Goal: Information Seeking & Learning: Find specific fact

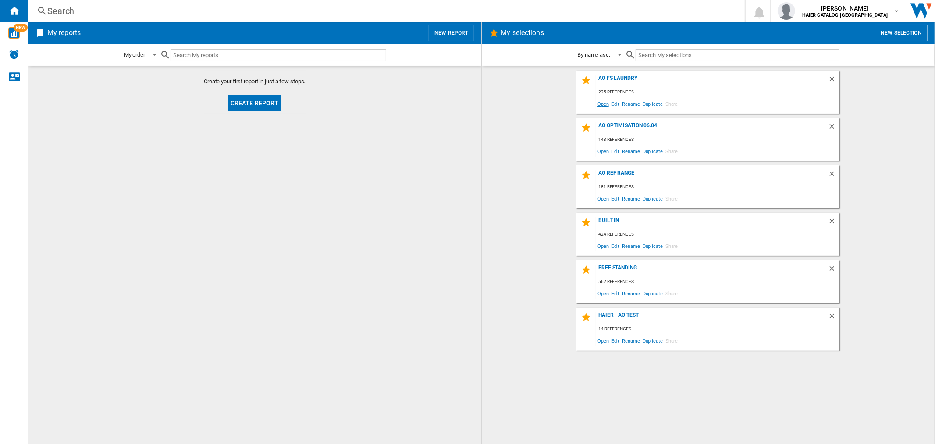
click at [603, 103] on span "Open" at bounding box center [603, 104] width 14 height 12
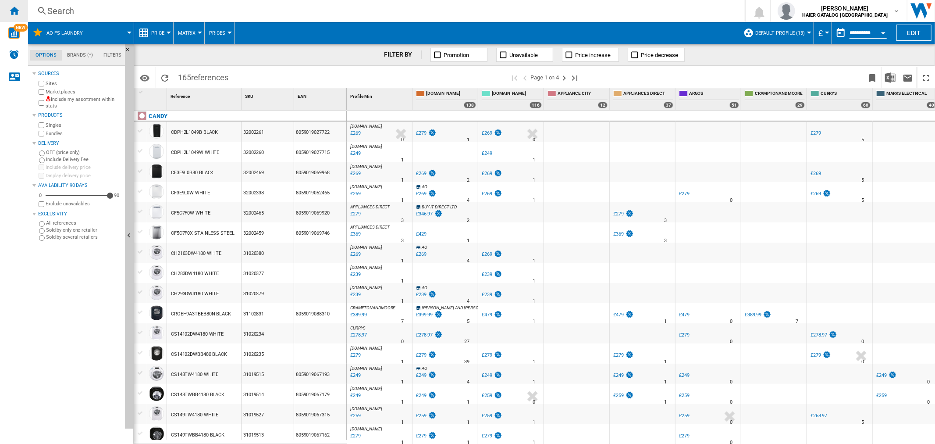
click at [16, 9] on ng-md-icon "Home" at bounding box center [14, 10] width 11 height 11
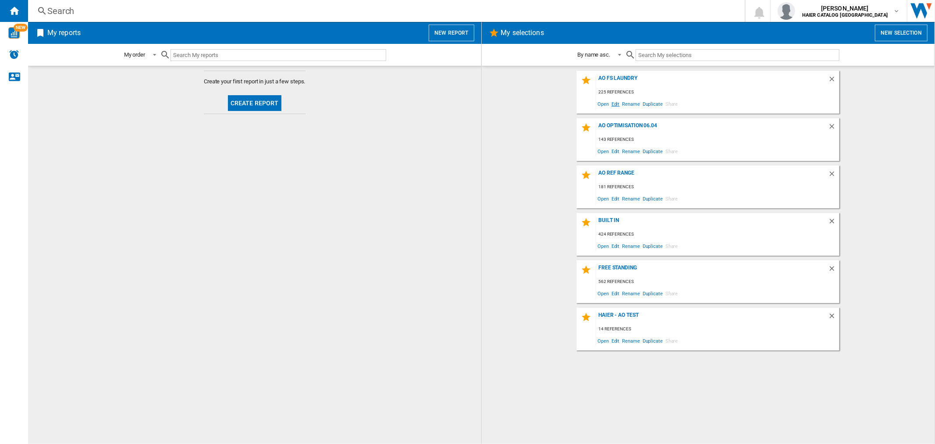
click at [614, 103] on span "Edit" at bounding box center [615, 104] width 11 height 12
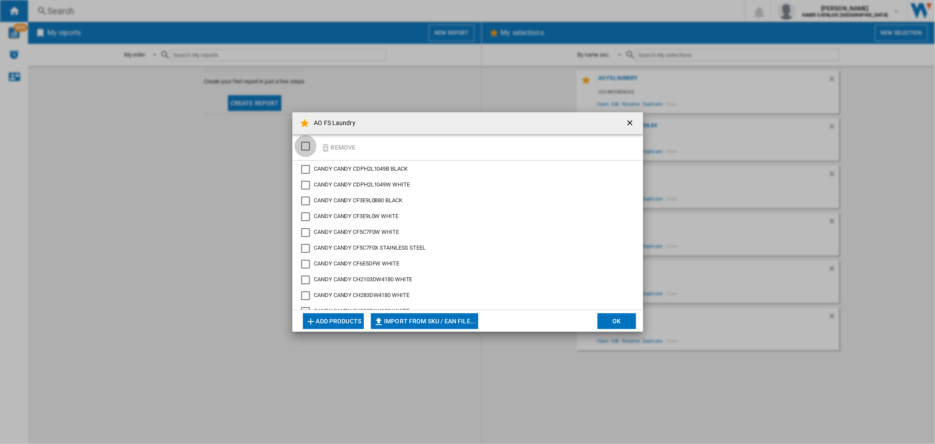
click at [307, 142] on div "SELECTIONS.EDITION_POPUP.SELECT_DESELECT" at bounding box center [305, 146] width 9 height 9
click at [342, 145] on button "Remove" at bounding box center [338, 147] width 41 height 21
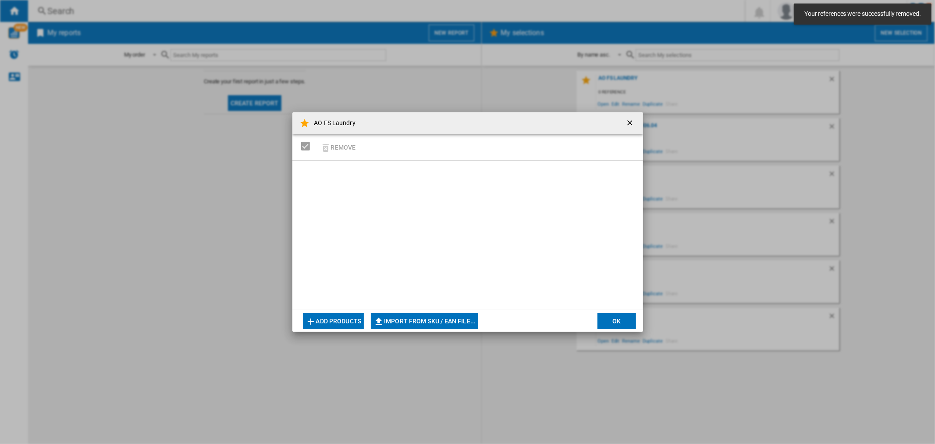
click at [622, 318] on button "OK" at bounding box center [617, 321] width 39 height 16
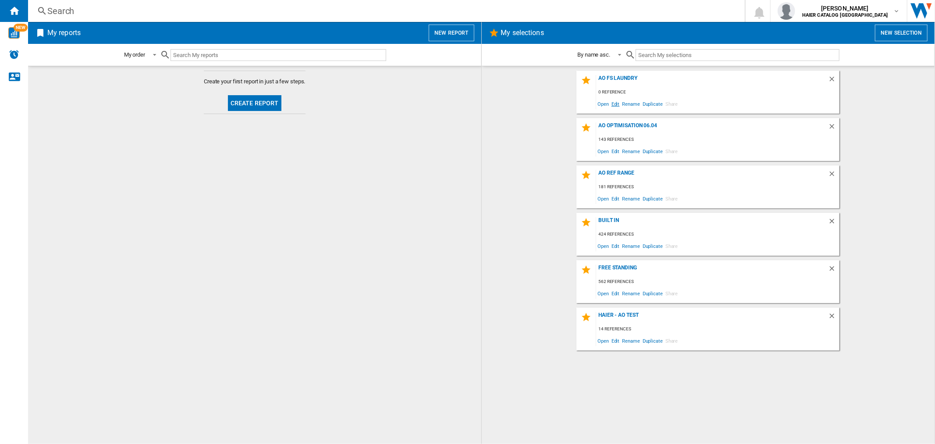
click at [614, 104] on span "Edit" at bounding box center [615, 104] width 11 height 12
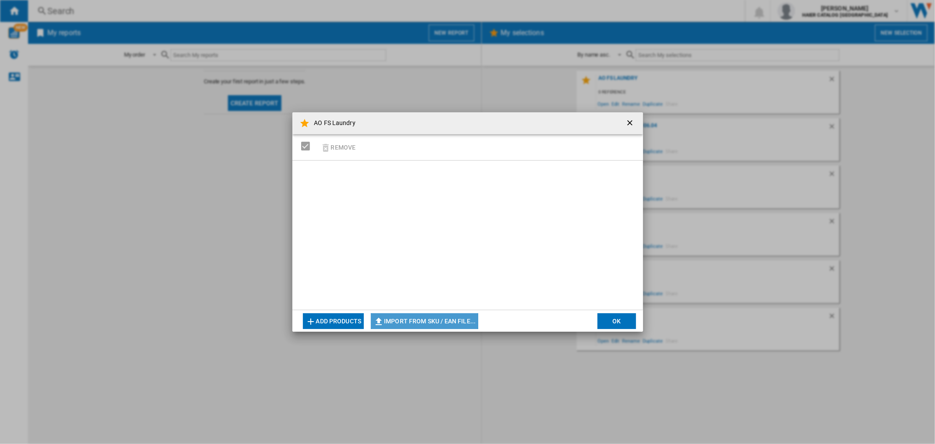
click at [437, 319] on button "Import from SKU / EAN file..." at bounding box center [424, 321] width 107 height 16
type input "**********"
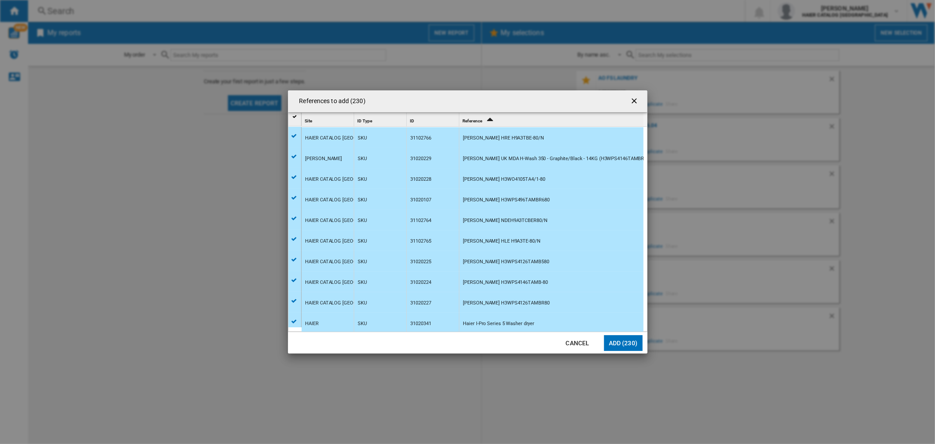
click at [628, 345] on button "Add (230)" at bounding box center [623, 343] width 39 height 16
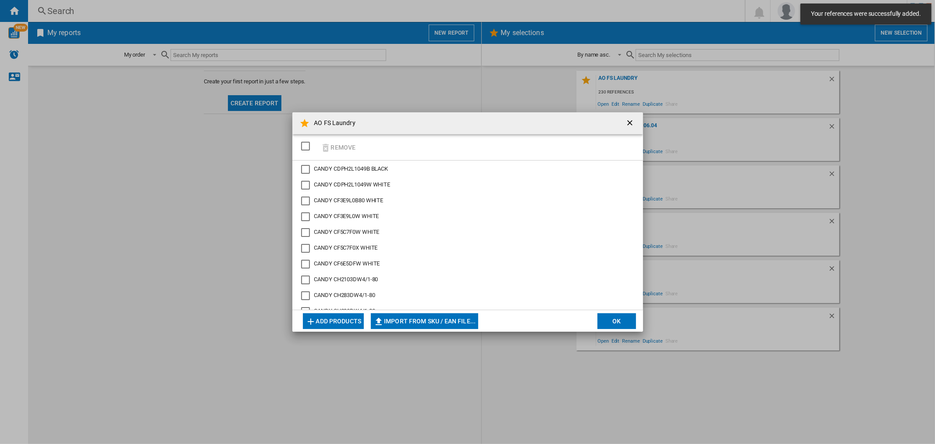
drag, startPoint x: 310, startPoint y: 141, endPoint x: 320, endPoint y: 158, distance: 20.3
click at [309, 142] on div "SELECTIONS.EDITION_POPUP.SELECT_DESELECT" at bounding box center [305, 146] width 9 height 9
click at [630, 323] on button "OK" at bounding box center [617, 321] width 39 height 16
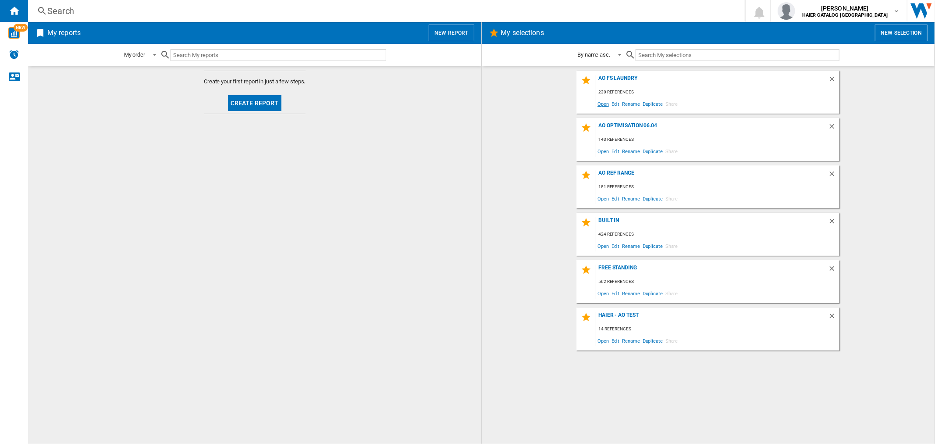
click at [605, 104] on span "Open" at bounding box center [603, 104] width 14 height 12
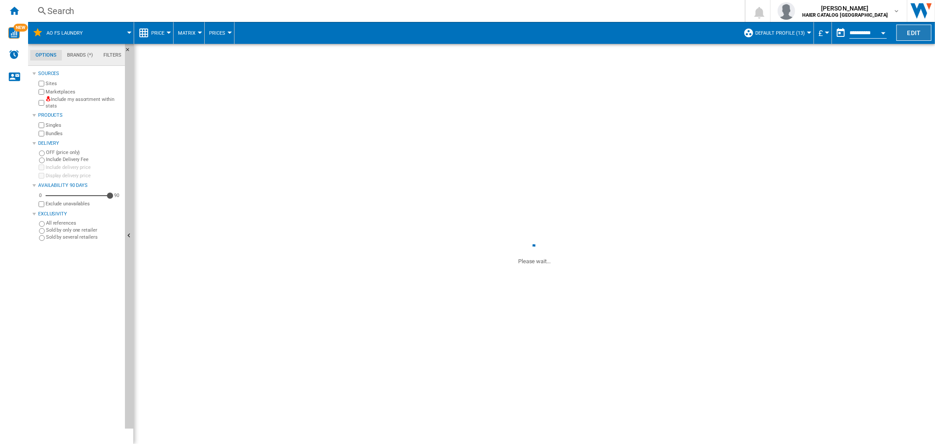
click at [918, 33] on button "Edit" at bounding box center [914, 33] width 35 height 16
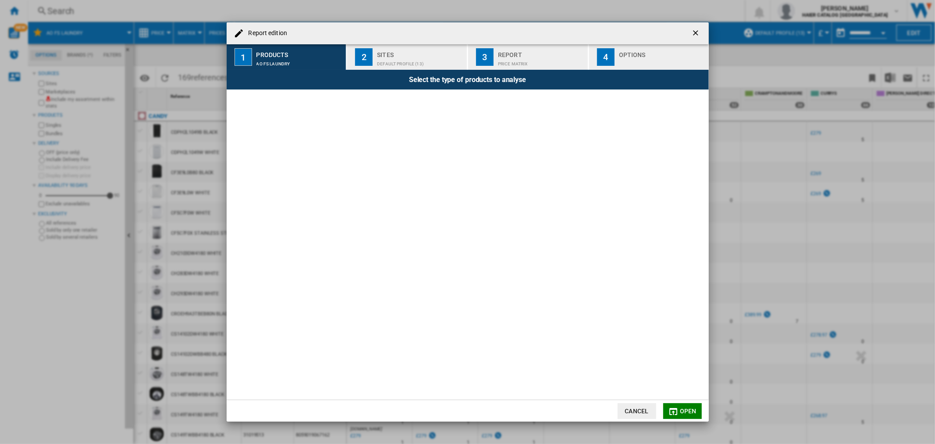
click at [527, 60] on div "Price Matrix" at bounding box center [541, 61] width 86 height 9
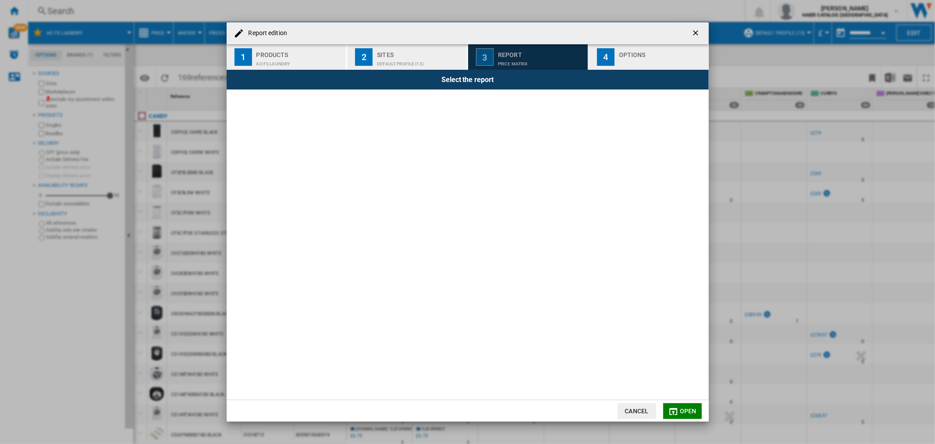
click at [396, 66] on button "2 Sites Default profile (13)" at bounding box center [407, 56] width 121 height 25
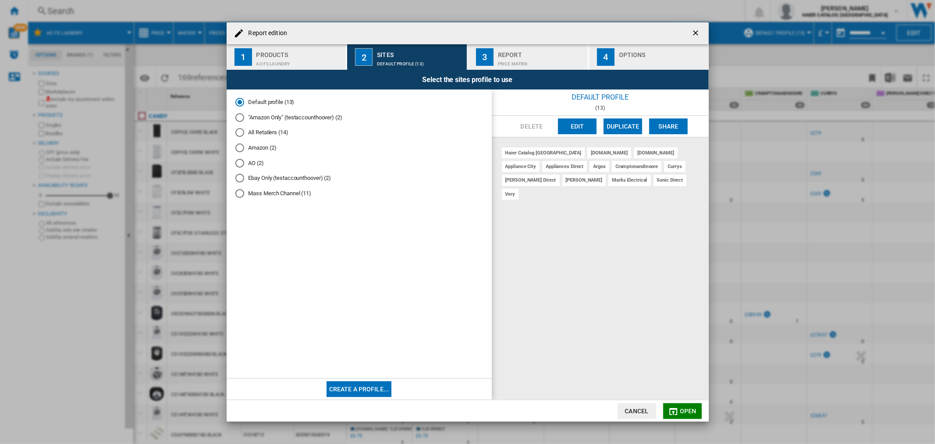
drag, startPoint x: 253, startPoint y: 160, endPoint x: 257, endPoint y: 160, distance: 4.5
click at [253, 161] on md-radio-button "AO (2)" at bounding box center [359, 163] width 248 height 8
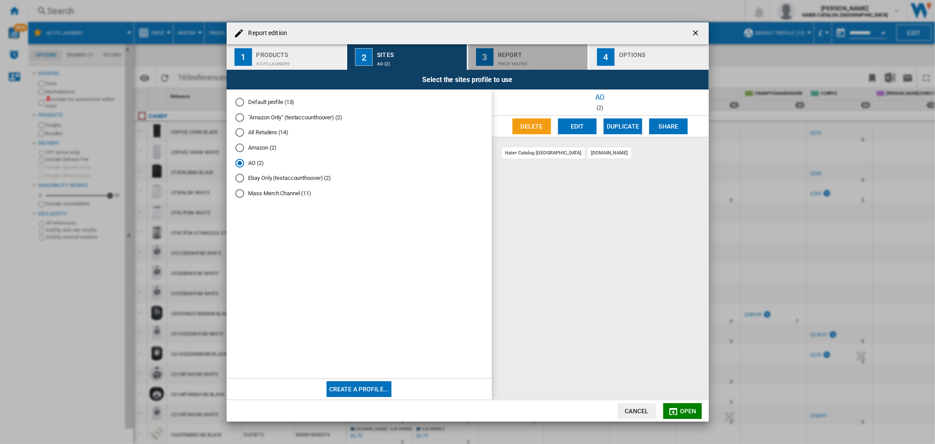
click at [564, 58] on div "Price Matrix" at bounding box center [541, 61] width 86 height 9
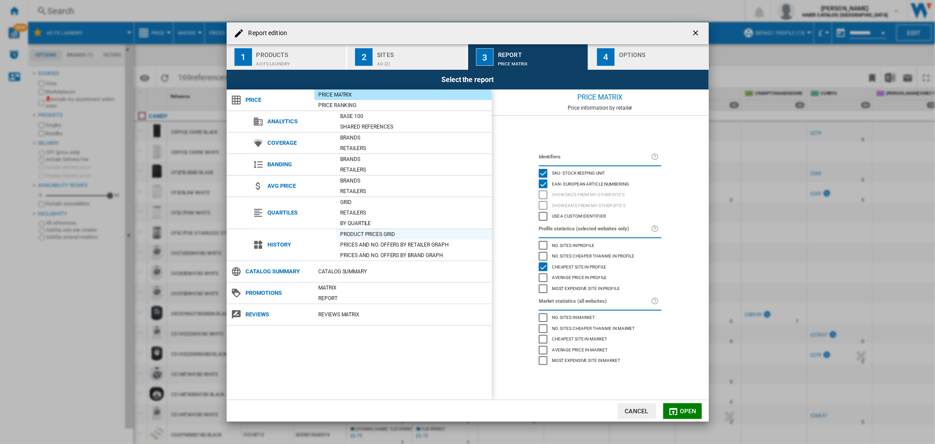
click at [381, 235] on div "Product prices grid" at bounding box center [414, 234] width 156 height 9
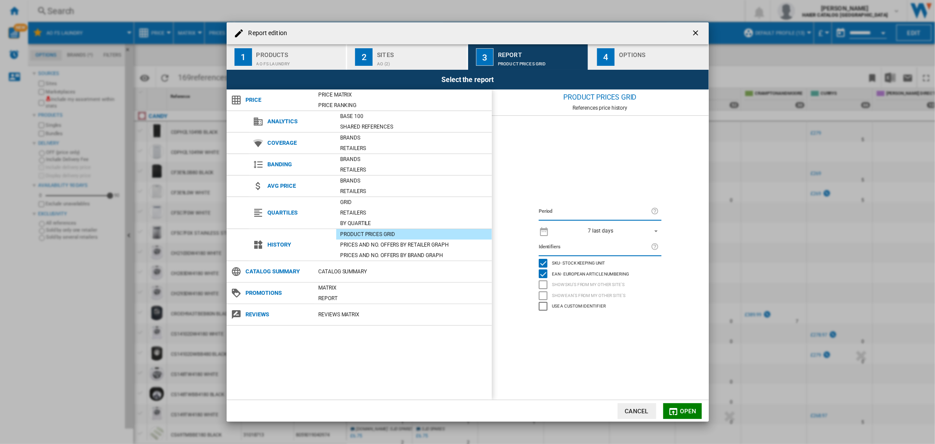
click at [598, 224] on div "7 last days 1 day 7 last days 14 last days 21 last days 28 last days 31 last da…" at bounding box center [600, 230] width 123 height 17
click at [603, 229] on div "7 last days" at bounding box center [600, 231] width 25 height 6
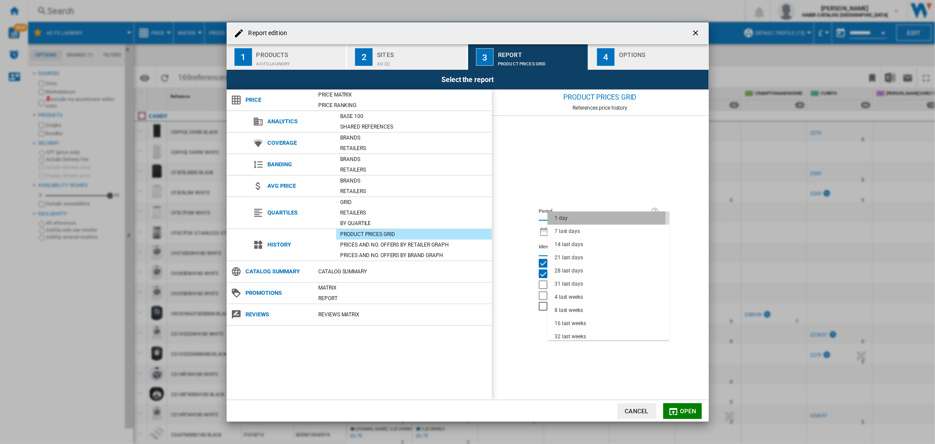
click at [570, 216] on md-option "1 day" at bounding box center [609, 217] width 122 height 13
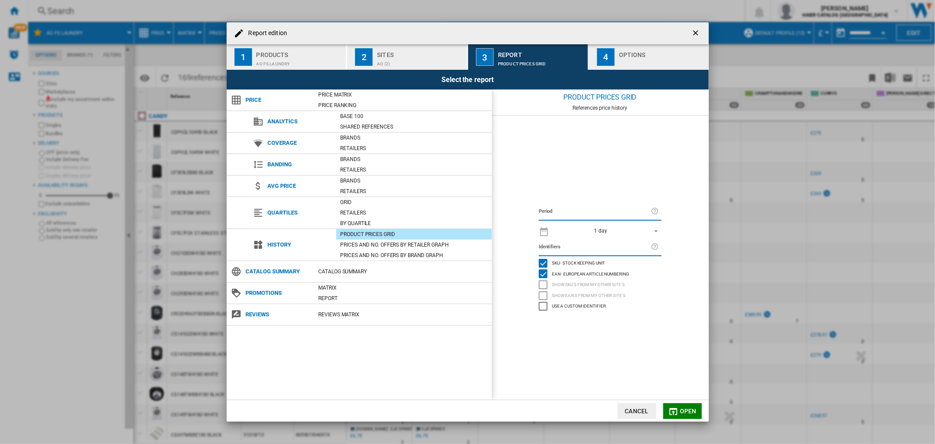
click at [674, 411] on md-icon "button" at bounding box center [673, 411] width 11 height 11
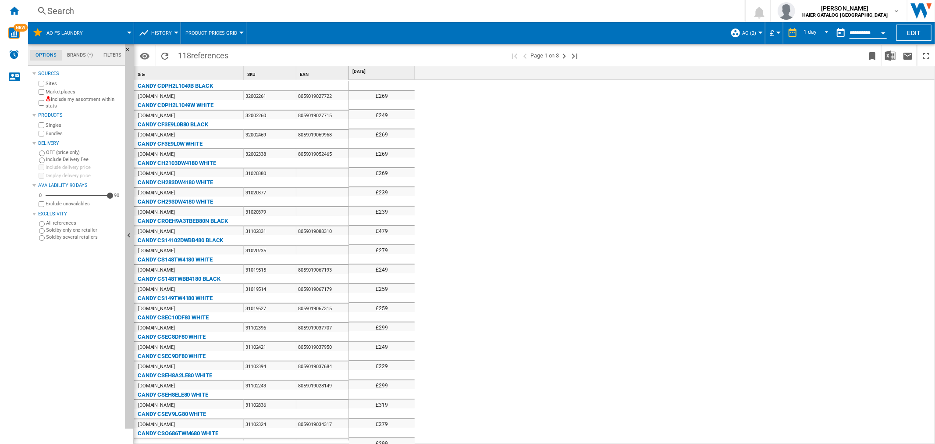
click at [884, 32] on div "Open calendar" at bounding box center [883, 33] width 4 height 2
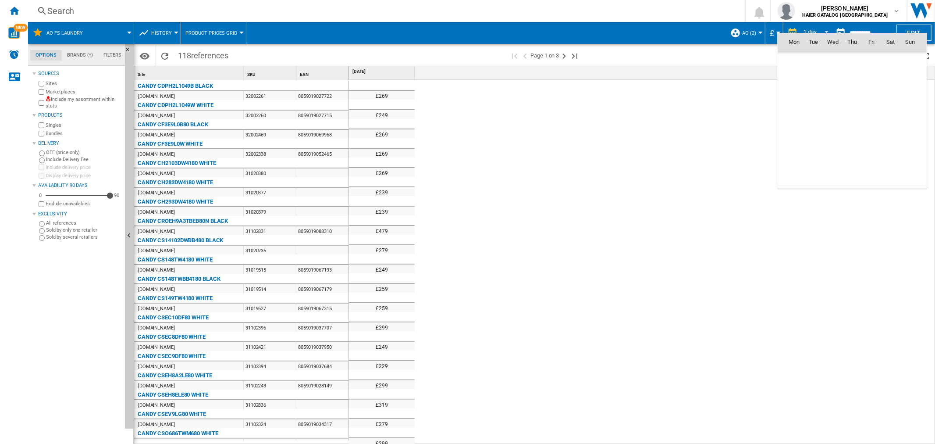
scroll to position [4182, 0]
click at [848, 101] on span "14" at bounding box center [852, 100] width 18 height 18
type input "**********"
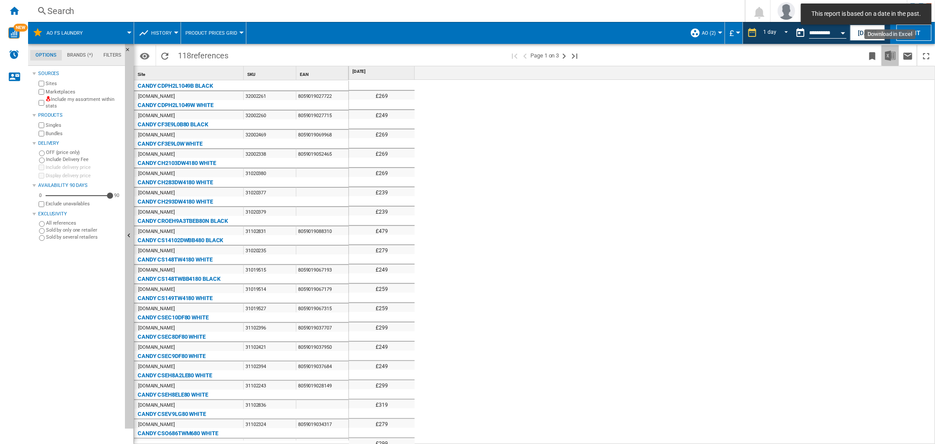
click at [890, 56] on img "Download in Excel" at bounding box center [890, 55] width 11 height 11
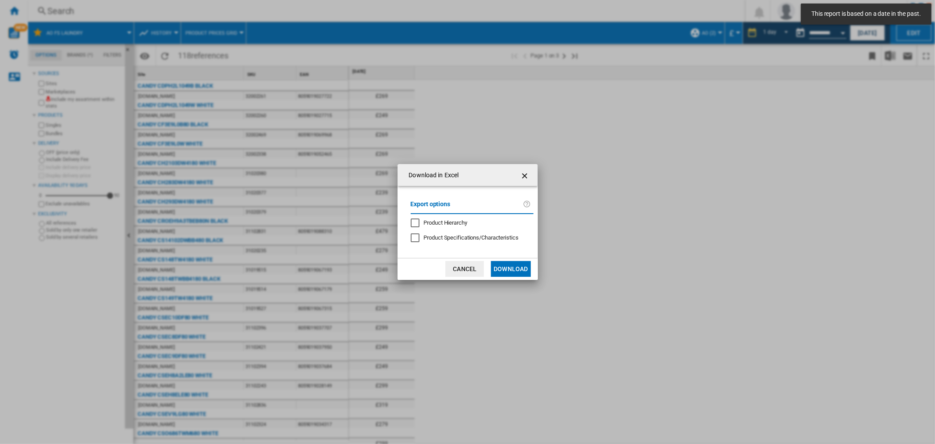
click at [517, 273] on button "Download" at bounding box center [510, 269] width 39 height 16
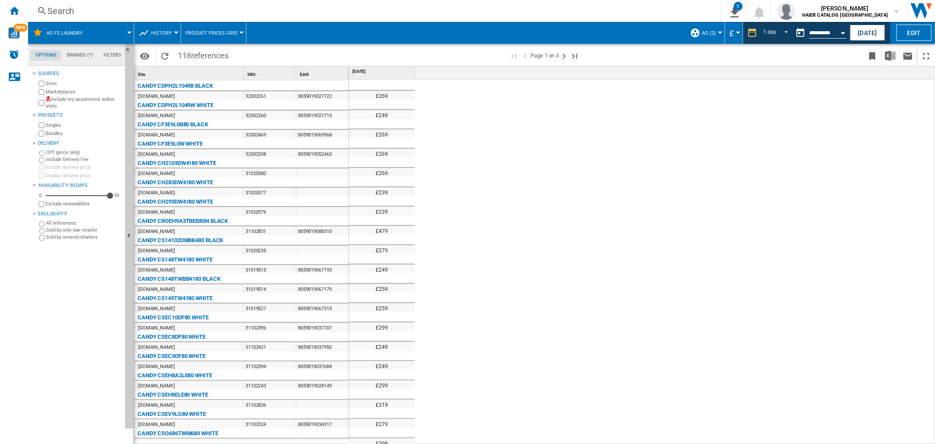
click at [60, 19] on div "Search Search 0 1 AO FS Laundry/No characteristic/No brand [Product prices grid…" at bounding box center [481, 11] width 907 height 22
click at [69, 11] on div "Search" at bounding box center [372, 11] width 650 height 12
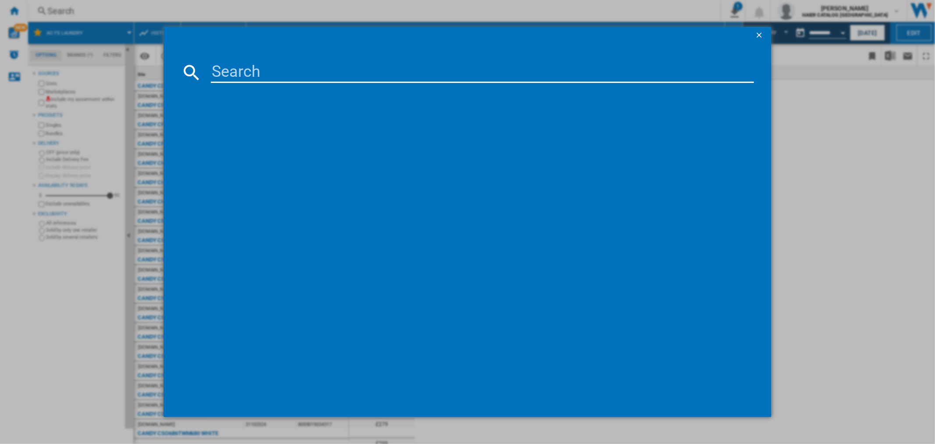
click at [299, 71] on input at bounding box center [482, 72] width 543 height 21
paste input "CANDY CSOEC9TG80 WHITE"
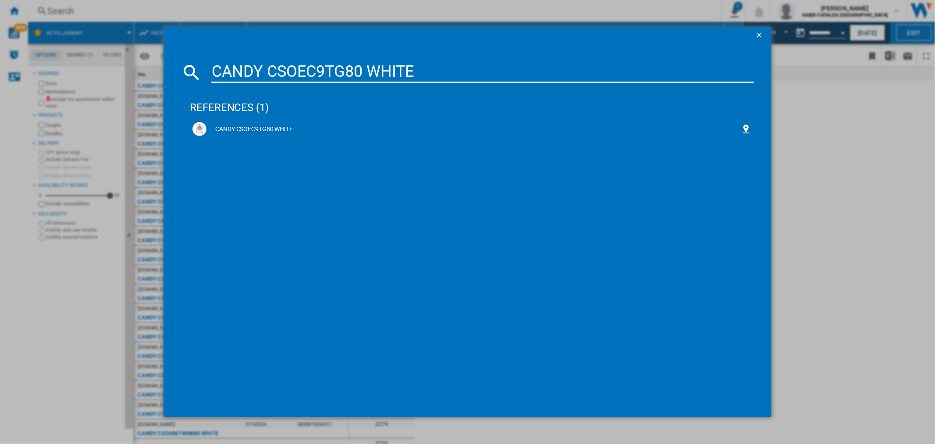
type input "CANDY CSOEC9TG80 WHITE"
drag, startPoint x: 440, startPoint y: 70, endPoint x: 88, endPoint y: 54, distance: 352.4
click at [90, 55] on div "CANDY CSOEC9TG80 WHITE references (1) CANDY CSOEC9TG80 WHITE" at bounding box center [467, 222] width 935 height 444
click at [264, 133] on div "CANDY CSOEC9TG80 WHITE" at bounding box center [473, 129] width 534 height 9
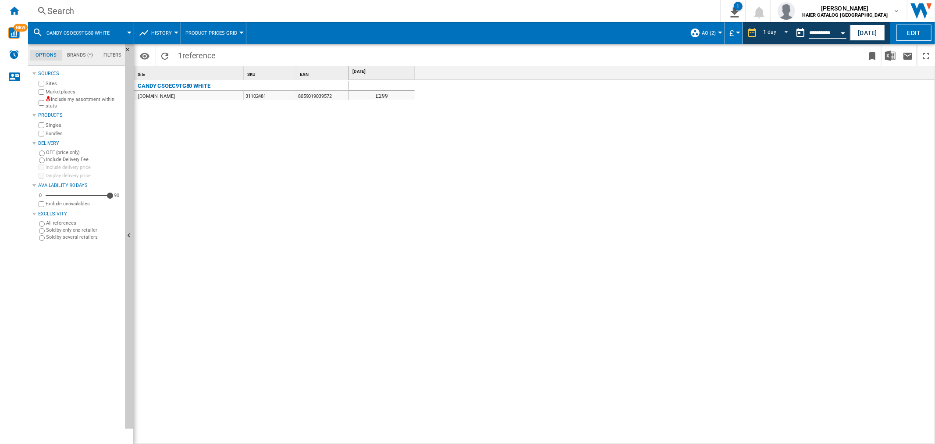
click at [77, 8] on div "Search" at bounding box center [372, 11] width 650 height 12
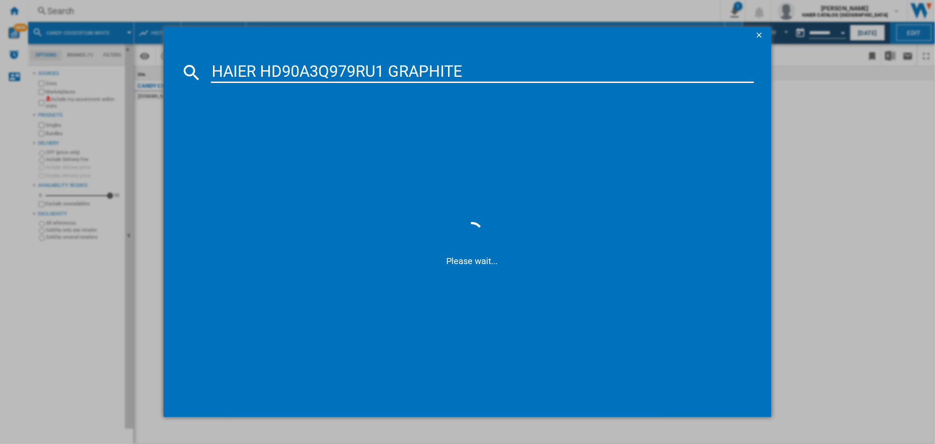
type input "HAIER HD90A3Q979RU1 GRAPHITE"
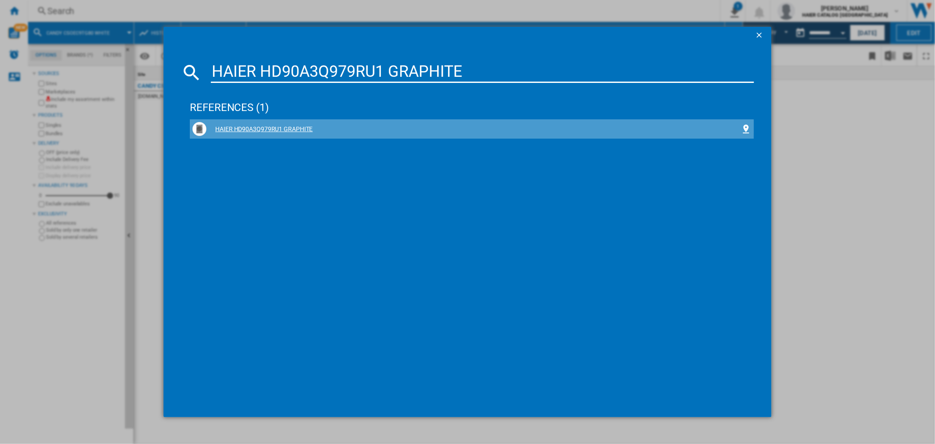
click at [300, 127] on div "HAIER HD90A3Q979RU1 GRAPHITE" at bounding box center [473, 129] width 534 height 9
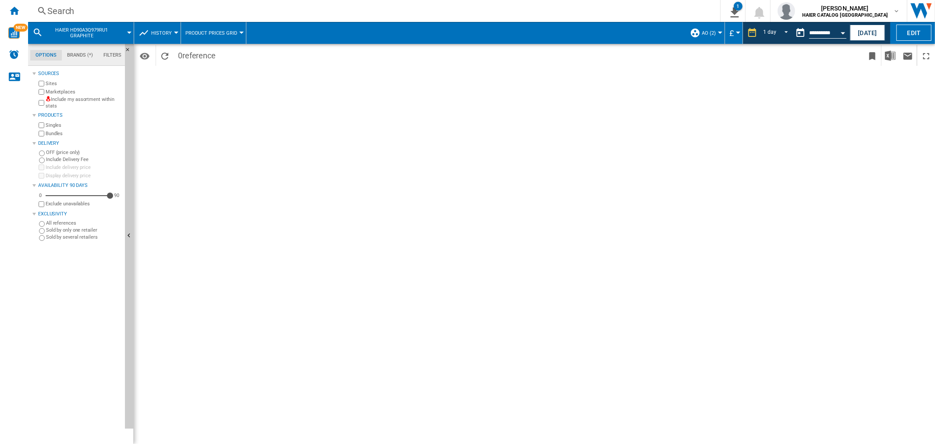
click at [93, 9] on div "Search" at bounding box center [372, 11] width 650 height 12
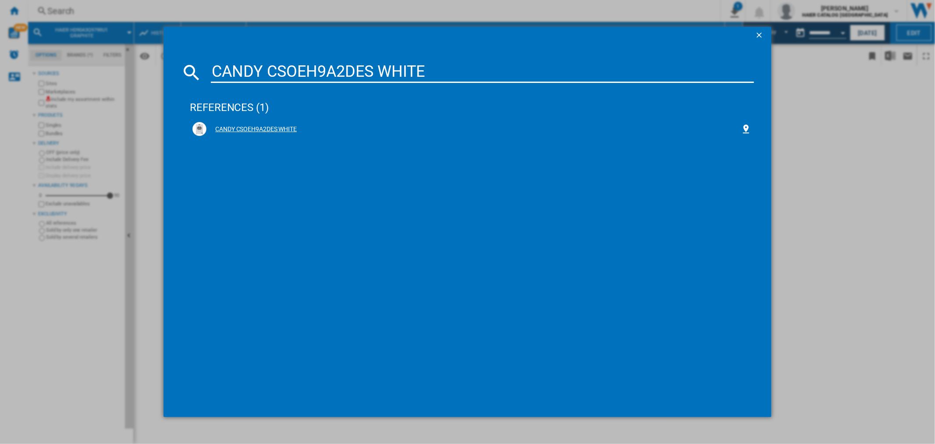
type input "CANDY CSOEH9A2DES WHITE"
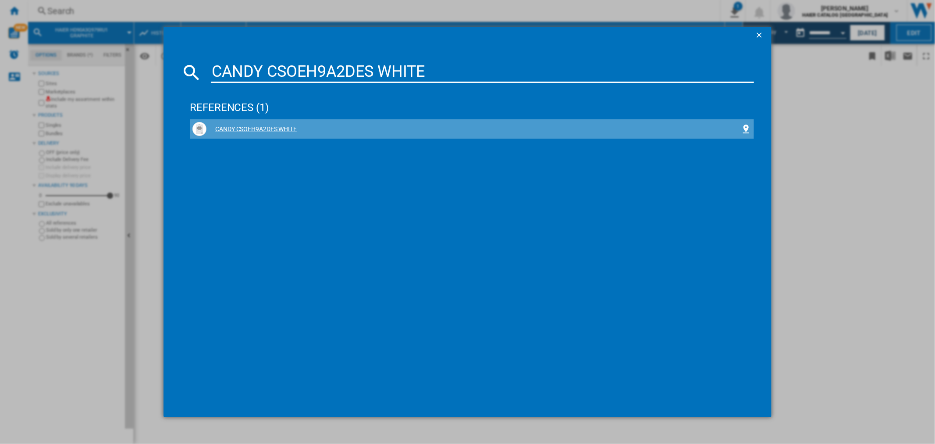
click at [268, 126] on div "CANDY CSOEH9A2DES WHITE" at bounding box center [473, 129] width 534 height 9
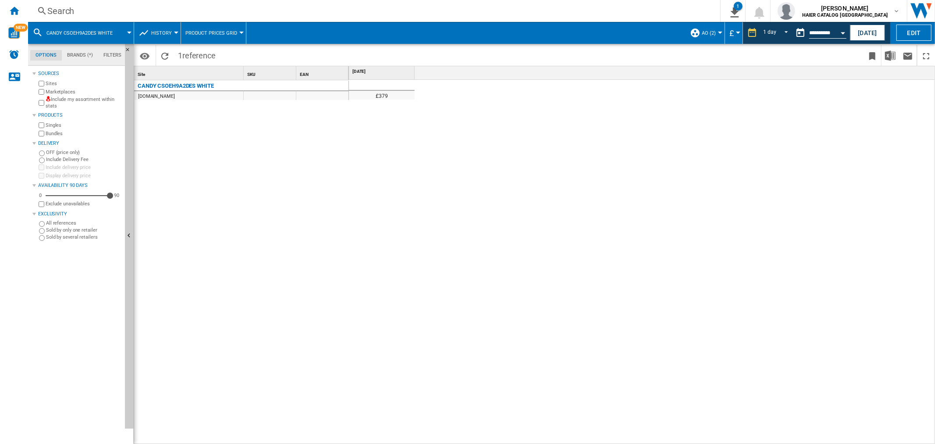
click at [59, 10] on div "Search" at bounding box center [372, 11] width 650 height 12
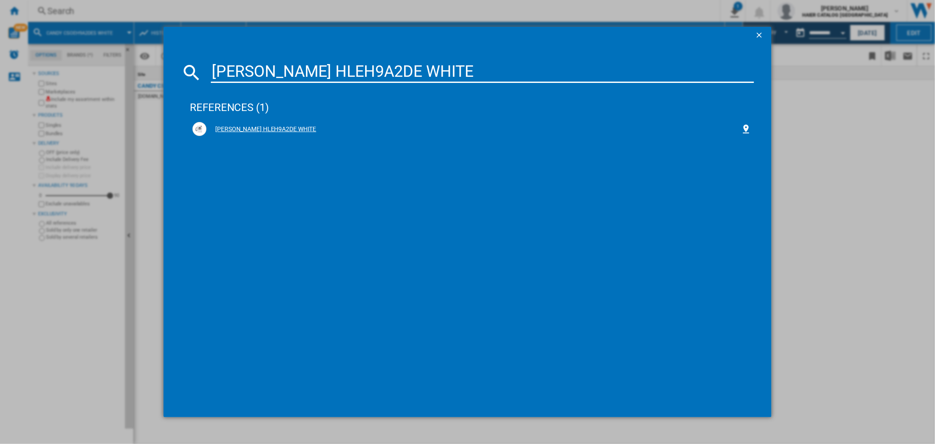
type input "[PERSON_NAME] HLEH9A2DE WHITE"
click at [257, 128] on div "[PERSON_NAME] HLEH9A2DE WHITE" at bounding box center [473, 129] width 534 height 9
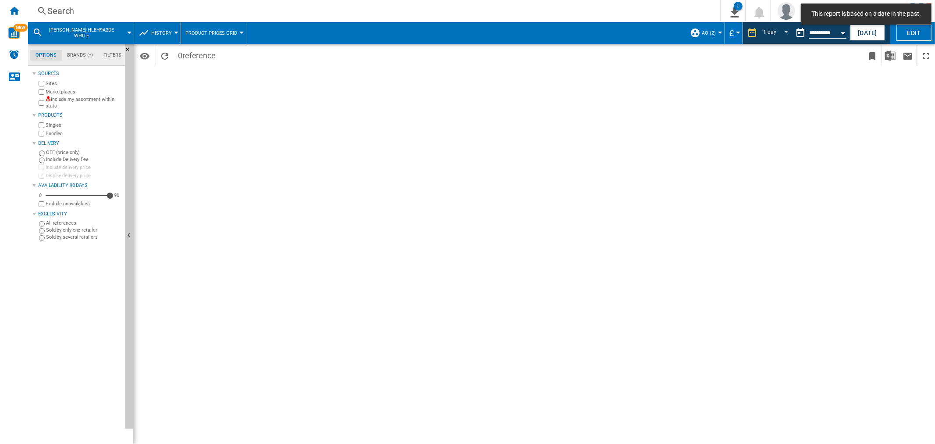
click at [62, 9] on div "Search" at bounding box center [372, 11] width 650 height 12
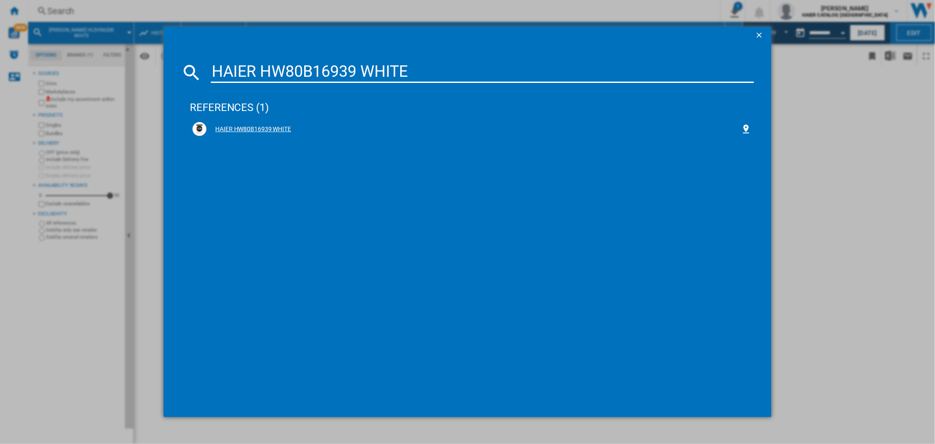
type input "HAIER HW80B16939 WHITE"
click at [253, 122] on div "HAIER HW80B16939 WHITE" at bounding box center [471, 129] width 559 height 14
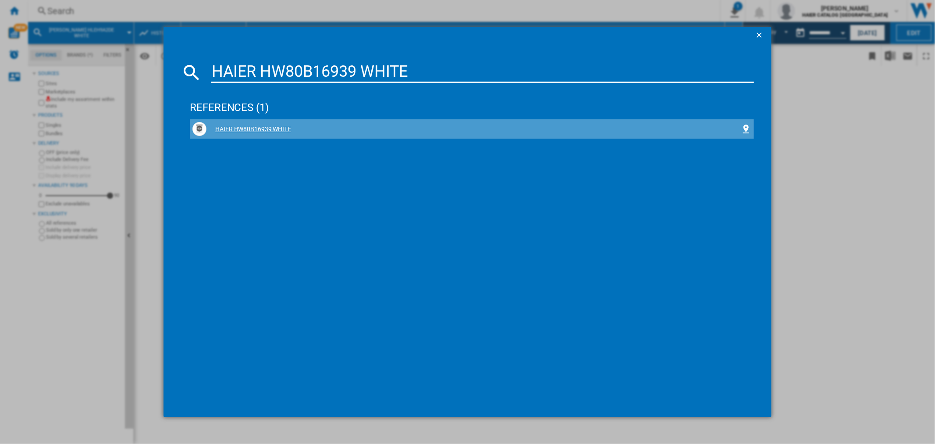
click at [251, 128] on div "HAIER HW80B16939 WHITE" at bounding box center [473, 129] width 534 height 9
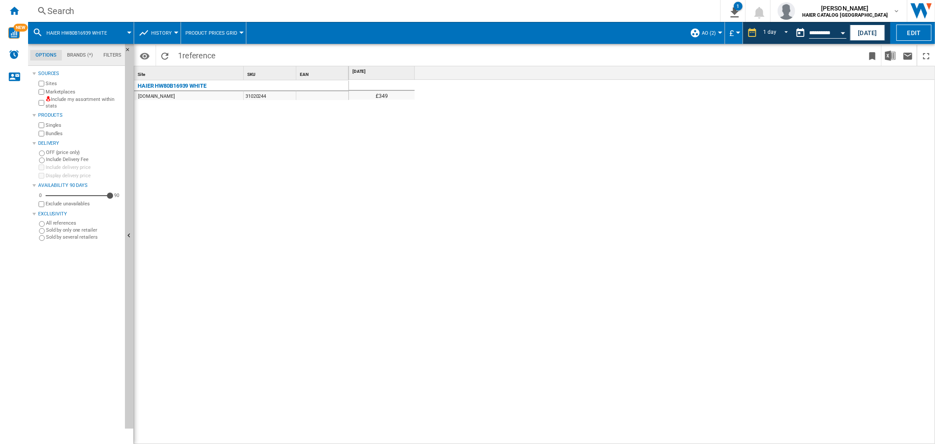
click at [73, 5] on div "Search" at bounding box center [372, 11] width 650 height 12
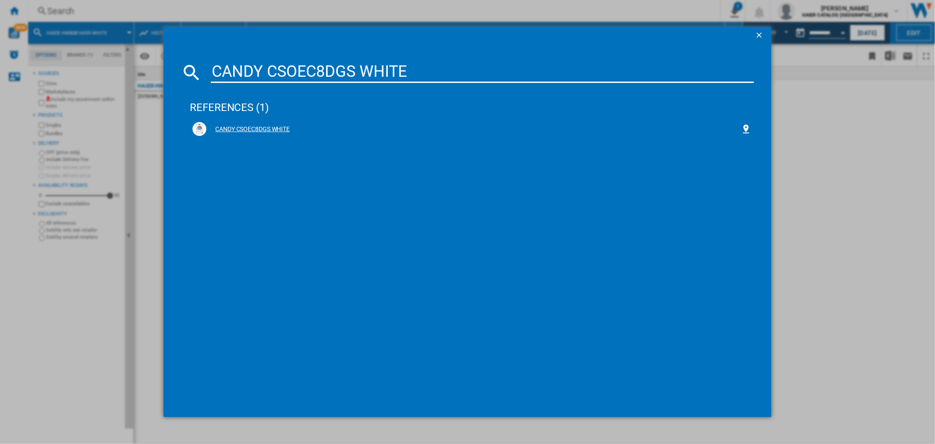
type input "CANDY CSOEC8DGS WHITE"
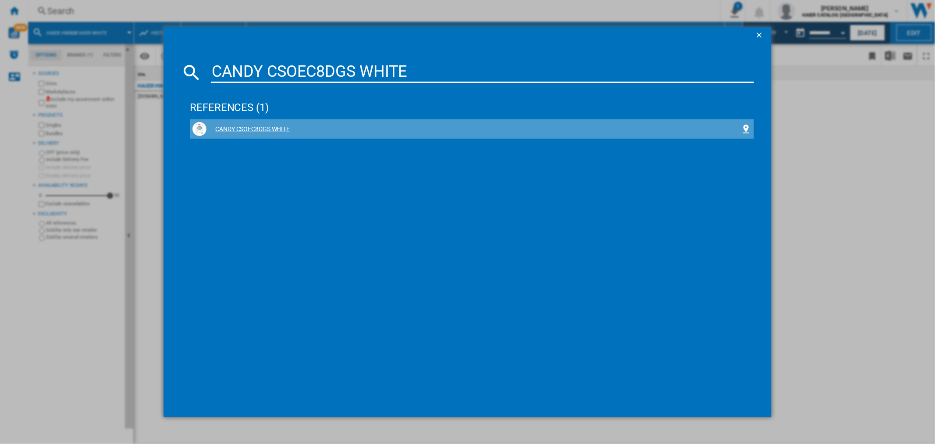
click at [256, 126] on div "CANDY CSOEC8DGS WHITE" at bounding box center [473, 129] width 534 height 9
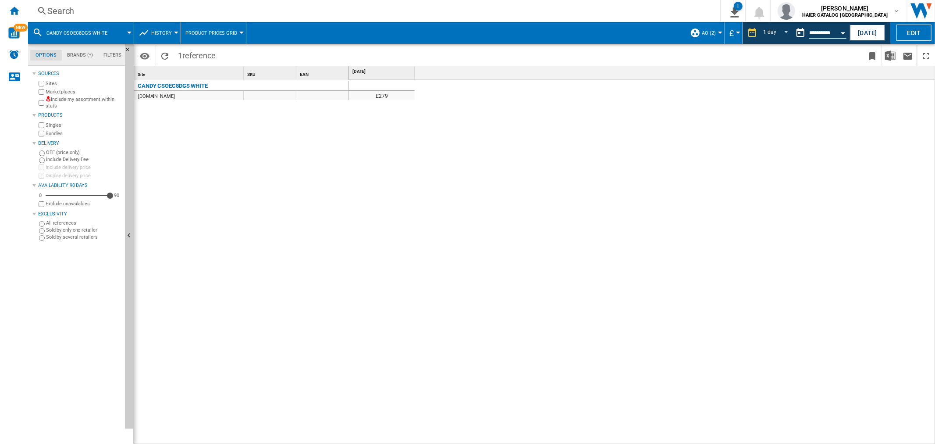
click at [77, 6] on div "Search" at bounding box center [372, 11] width 650 height 12
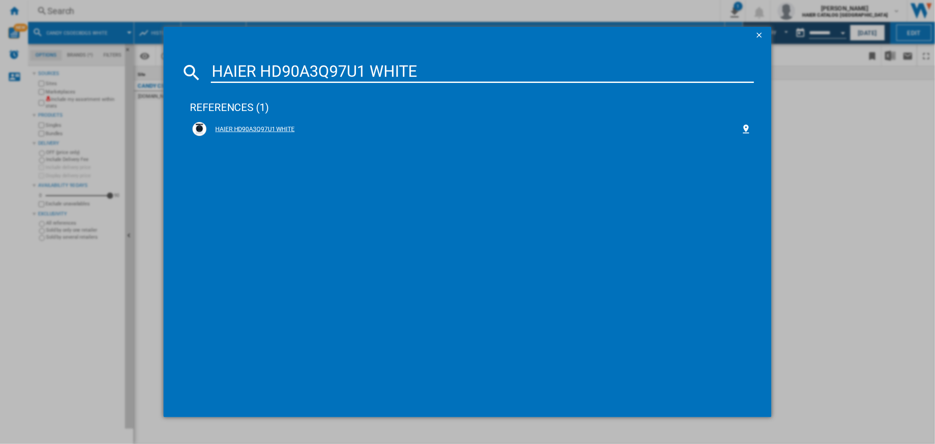
type input "HAIER HD90A3Q97U1 WHITE"
click at [260, 127] on div "HAIER HD90A3Q97U1 WHITE" at bounding box center [473, 129] width 534 height 9
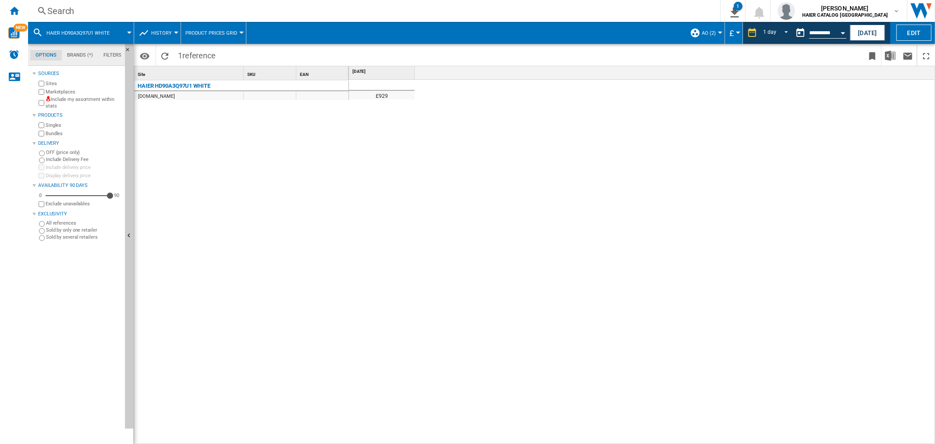
click at [88, 6] on div "Search" at bounding box center [372, 11] width 650 height 12
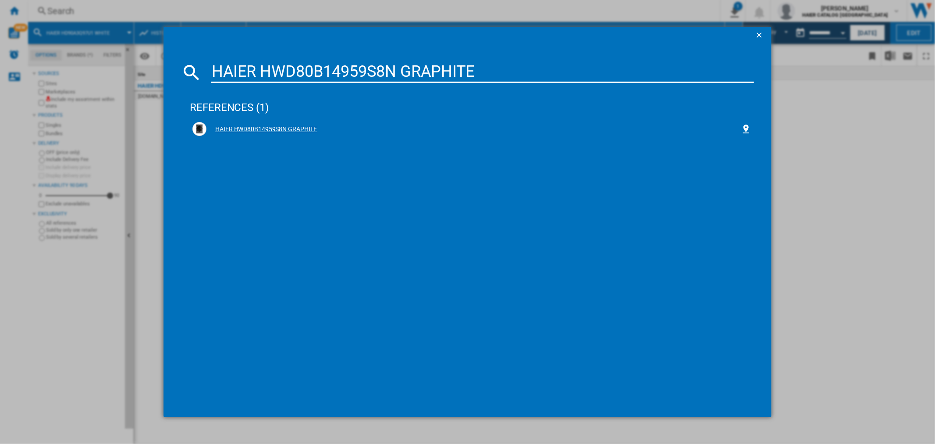
type input "HAIER HWD80B14959S8N GRAPHITE"
click at [272, 128] on div "HAIER HWD80B14959S8N GRAPHITE" at bounding box center [473, 129] width 534 height 9
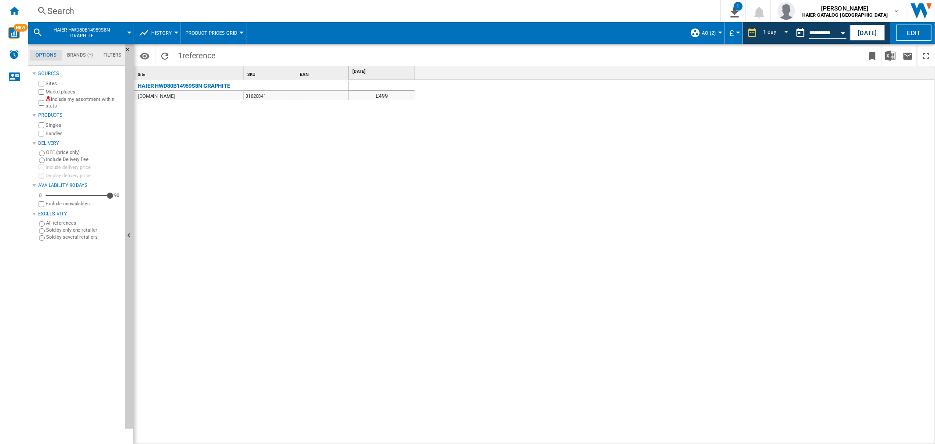
click at [66, 14] on div "Search" at bounding box center [372, 11] width 650 height 12
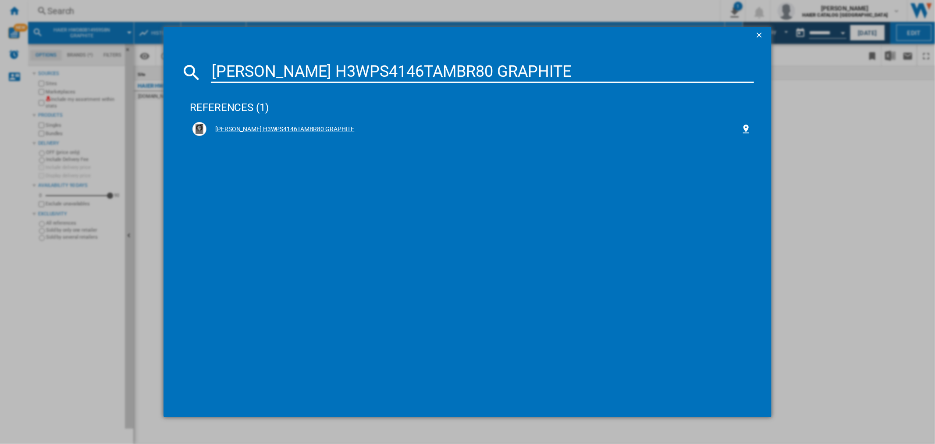
type input "[PERSON_NAME] H3WPS4146TAMBR80 GRAPHITE"
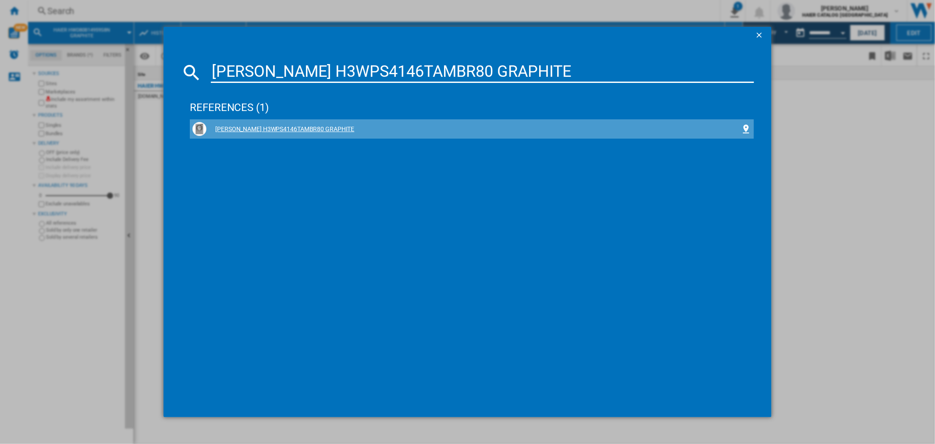
click at [305, 126] on div "[PERSON_NAME] H3WPS4146TAMBR80 GRAPHITE" at bounding box center [473, 129] width 534 height 9
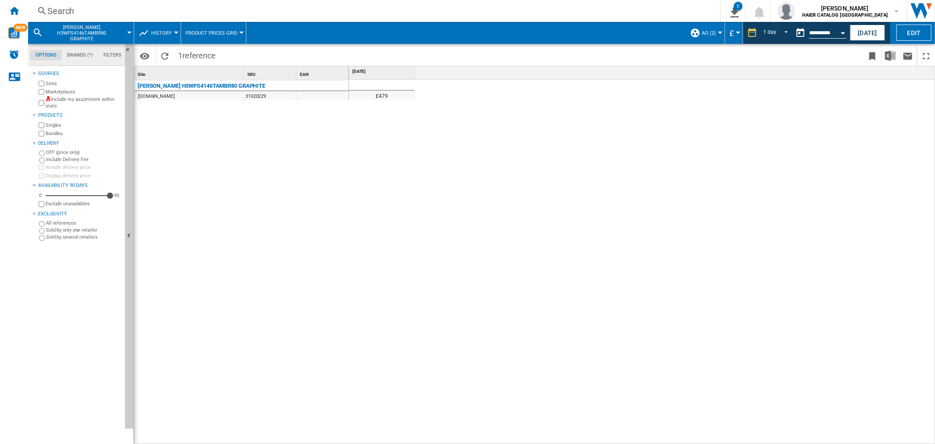
click at [72, 11] on div "Search" at bounding box center [372, 11] width 650 height 12
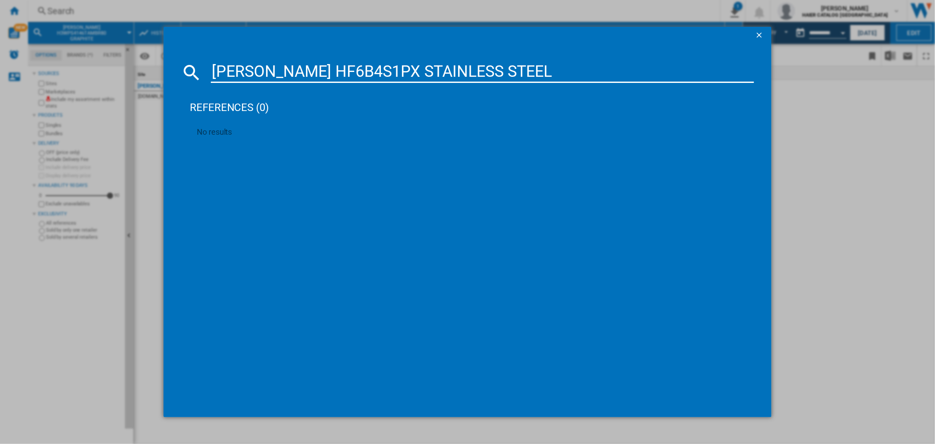
drag, startPoint x: 526, startPoint y: 68, endPoint x: 212, endPoint y: 57, distance: 314.5
click at [212, 58] on md-dialog-content "[PERSON_NAME] HF6B4S1PX STAINLESS STEEL references (0) No results" at bounding box center [468, 230] width 608 height 373
paste input "AIER HWD100B14939 WHITE"
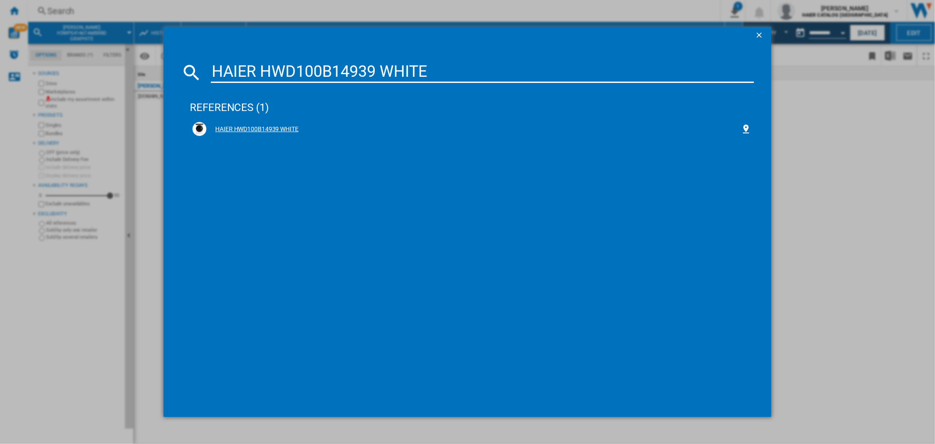
type input "HAIER HWD100B14939 WHITE"
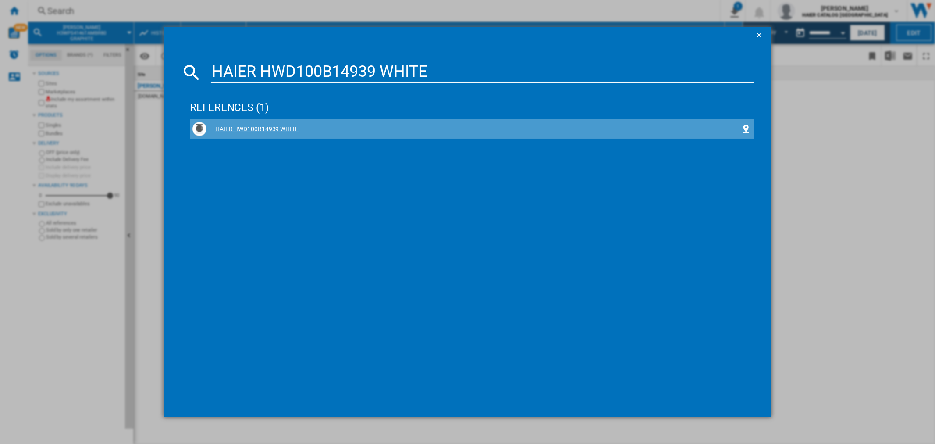
click at [260, 128] on div "HAIER HWD100B14939 WHITE" at bounding box center [473, 129] width 534 height 9
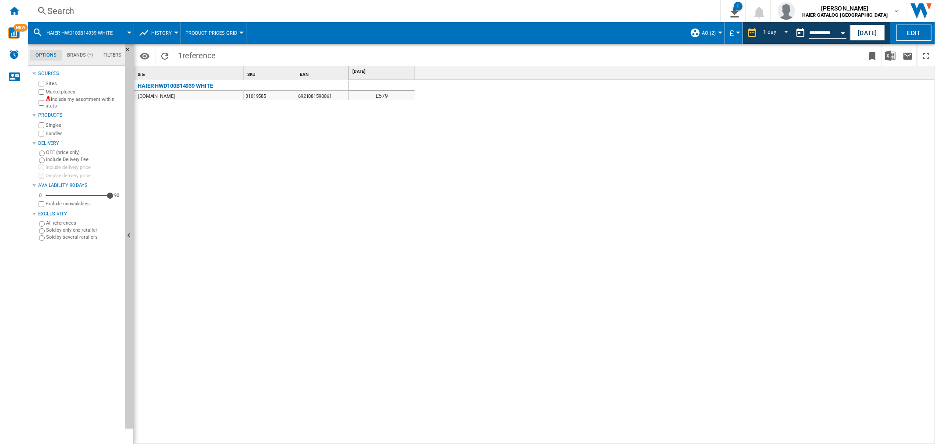
click at [66, 5] on div "Search" at bounding box center [372, 11] width 650 height 12
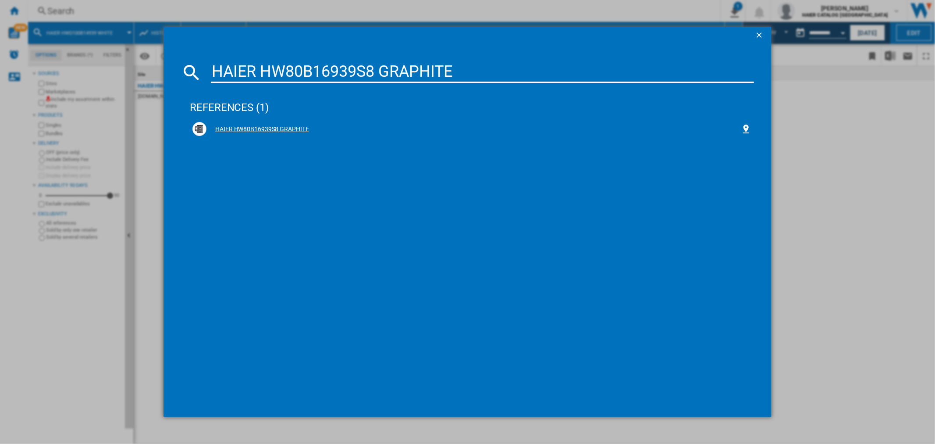
type input "HAIER HW80B16939S8 GRAPHITE"
click at [288, 127] on div "HAIER HW80B16939S8 GRAPHITE" at bounding box center [473, 129] width 534 height 9
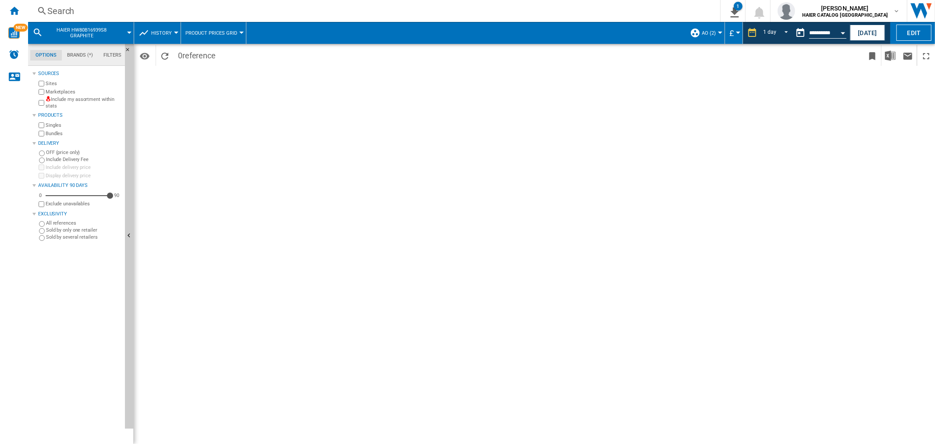
click at [96, 11] on div "Search" at bounding box center [372, 11] width 650 height 12
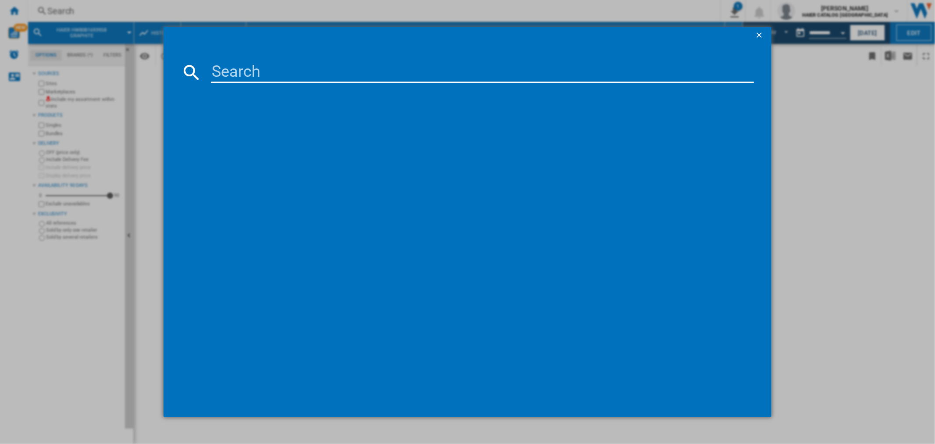
click at [269, 78] on input at bounding box center [482, 72] width 543 height 21
paste input "HAIER XF5CM1X80 GRAPHITE"
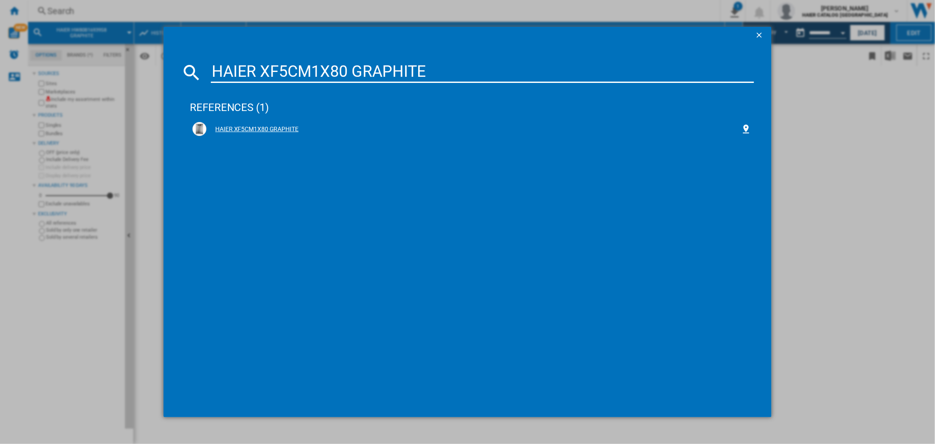
type input "HAIER XF5CM1X80 GRAPHITE"
click at [264, 129] on div "HAIER XF5CM1X80 GRAPHITE" at bounding box center [473, 129] width 534 height 9
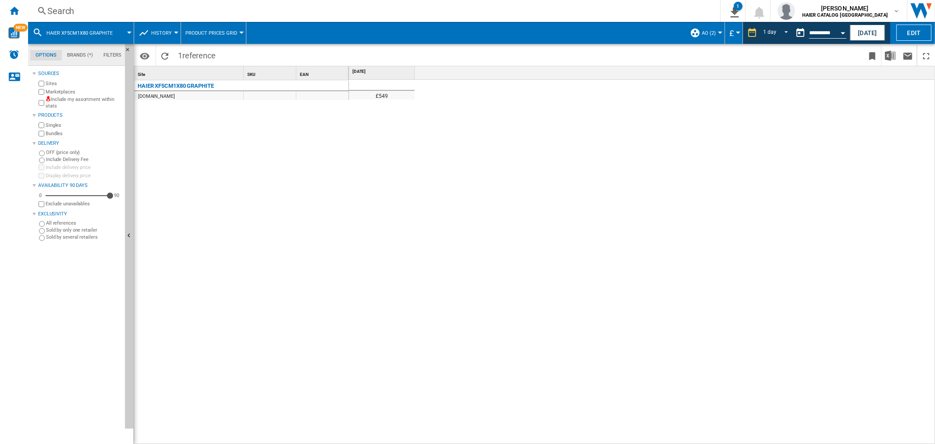
click at [77, 3] on div "Search Search 0 1 AO FS Laundry/No characteristic/No brand [Product prices grid…" at bounding box center [481, 11] width 907 height 22
click at [76, 9] on div "Search" at bounding box center [372, 11] width 650 height 12
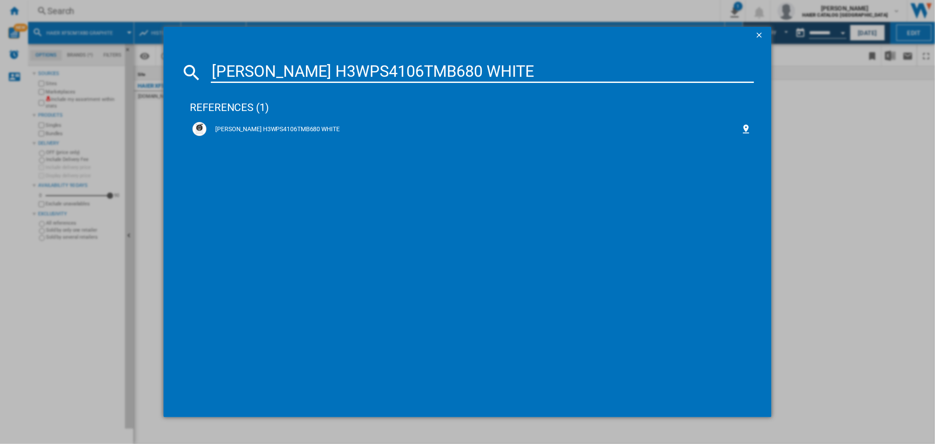
type input "[PERSON_NAME] H3WPS4106TMB680 WHITE"
drag, startPoint x: 221, startPoint y: 219, endPoint x: 209, endPoint y: 194, distance: 28.2
click at [192, 208] on div "references (1) [PERSON_NAME] H3WPS4106TMB680 WHITE" at bounding box center [472, 243] width 564 height 313
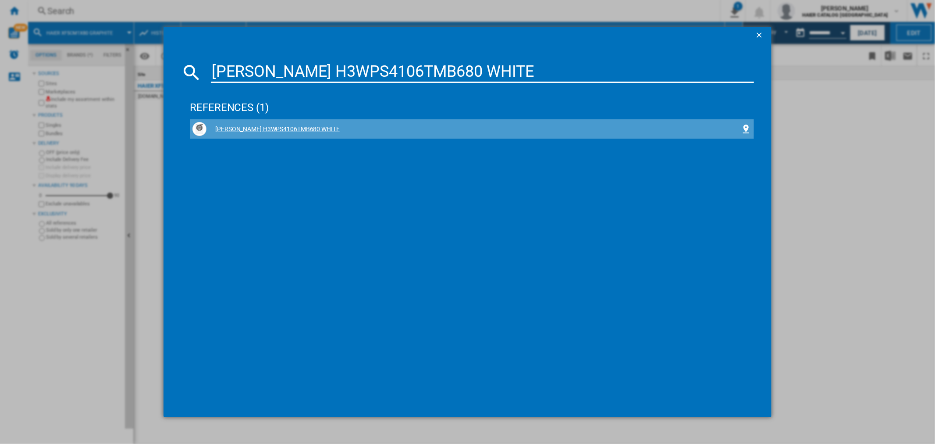
click at [252, 126] on div "[PERSON_NAME] H3WPS4106TMB680 WHITE" at bounding box center [473, 129] width 534 height 9
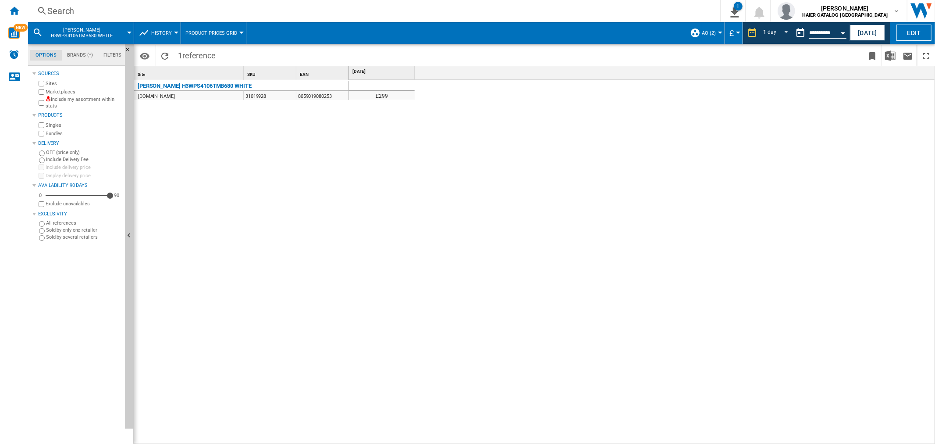
click at [75, 5] on div "Search" at bounding box center [372, 11] width 650 height 12
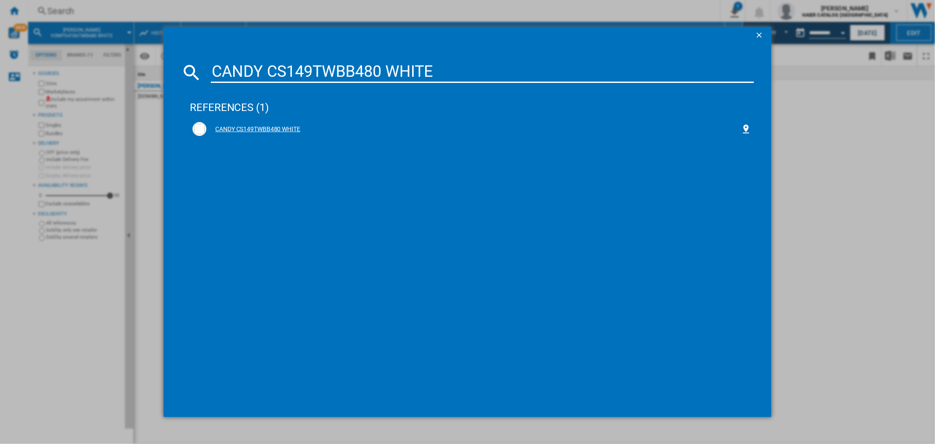
type input "CANDY CS149TWBB480 WHITE"
click at [253, 129] on div "CANDY CS149TWBB480 WHITE" at bounding box center [473, 129] width 534 height 9
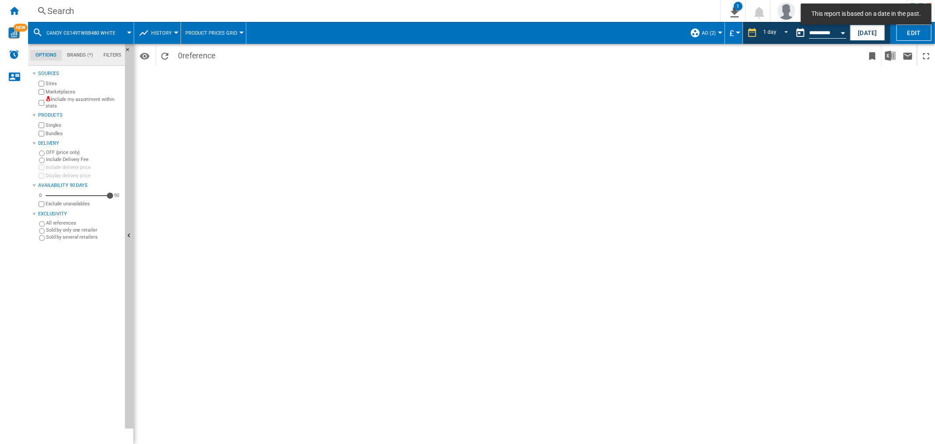
click at [90, 8] on div "Search" at bounding box center [372, 11] width 650 height 12
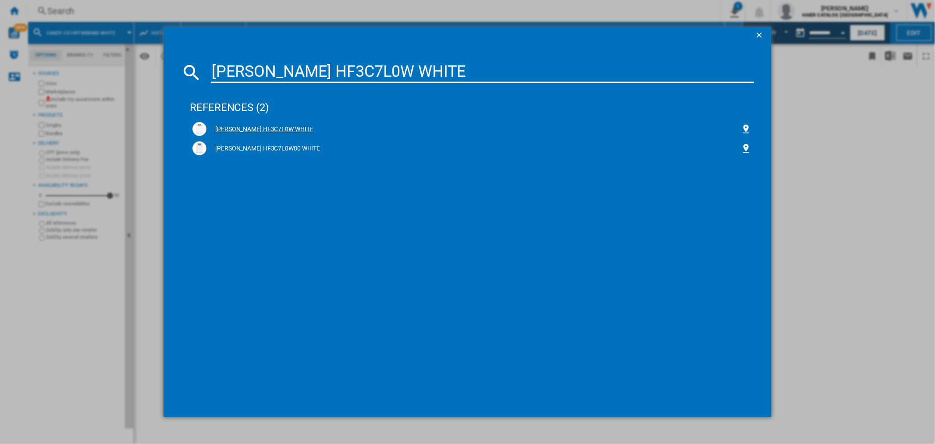
type input "[PERSON_NAME] HF3C7L0W WHITE"
click at [268, 130] on div "[PERSON_NAME] HF3C7L0W WHITE" at bounding box center [473, 129] width 534 height 9
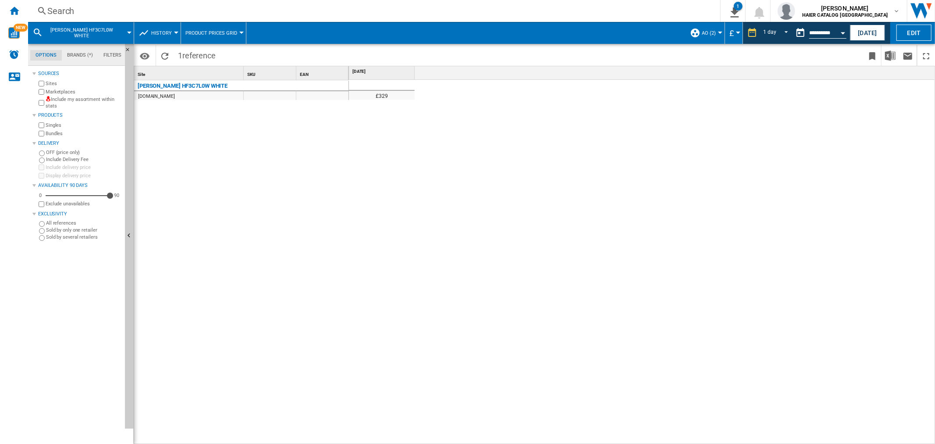
click at [93, 5] on div "Search" at bounding box center [372, 11] width 650 height 12
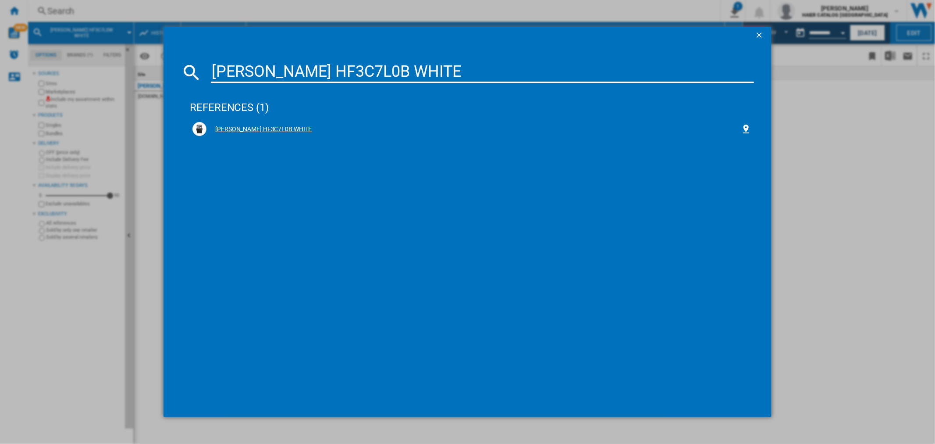
type input "[PERSON_NAME] HF3C7L0B WHITE"
click at [277, 125] on div "[PERSON_NAME] HF3C7L0B WHITE" at bounding box center [473, 129] width 534 height 9
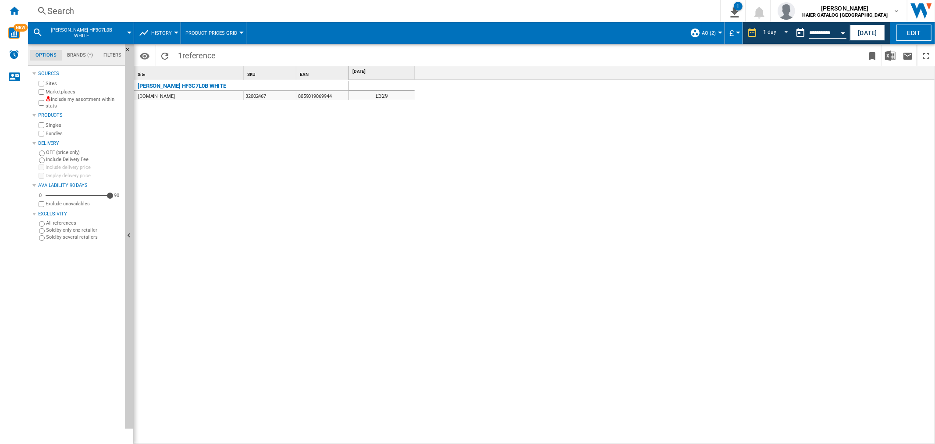
click at [81, 3] on div "Search Search 0 1 AO FS Laundry/No characteristic/No brand [Product prices grid…" at bounding box center [481, 11] width 907 height 22
click at [67, 10] on div "Search" at bounding box center [372, 11] width 650 height 12
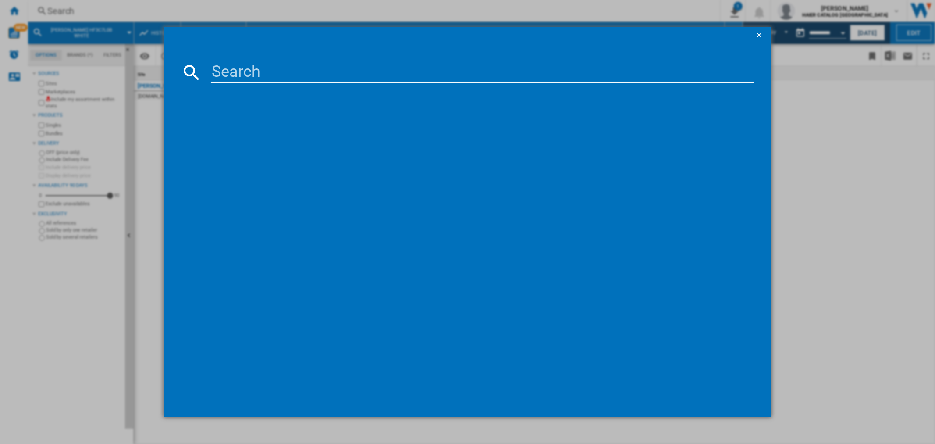
click at [237, 76] on input at bounding box center [482, 72] width 543 height 21
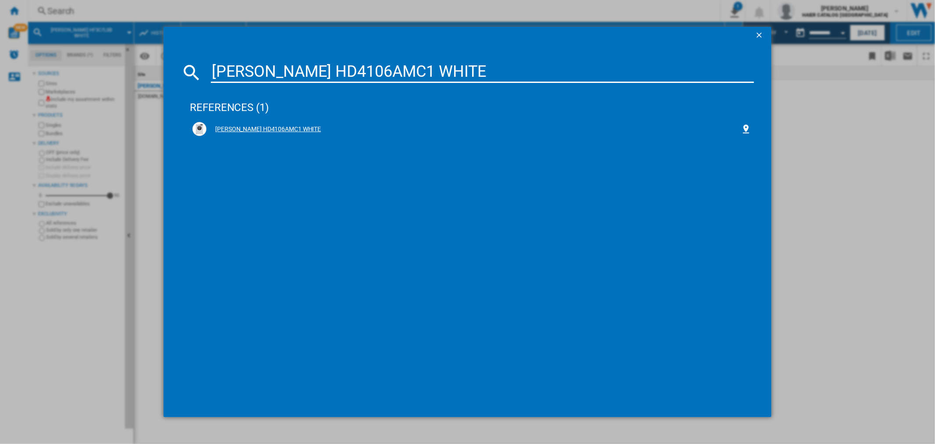
type input "[PERSON_NAME] HD4106AMC1 WHITE"
click at [292, 129] on div "[PERSON_NAME] HD4106AMC1 WHITE" at bounding box center [473, 129] width 534 height 9
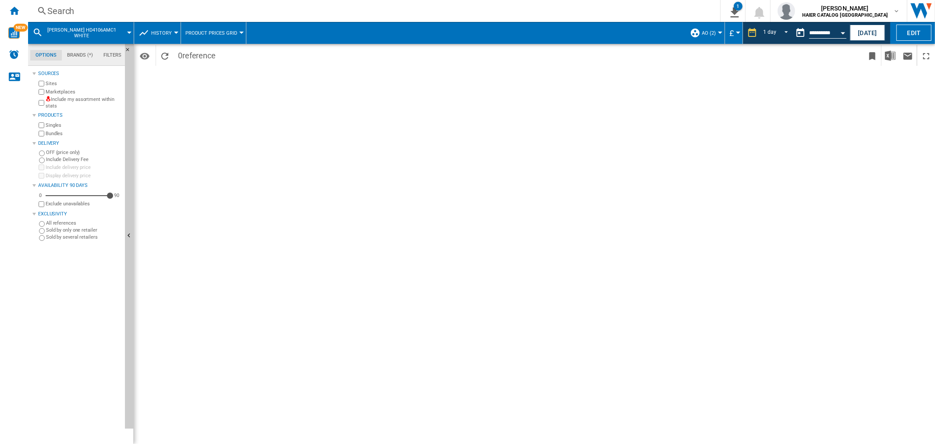
click at [77, 10] on div "Search" at bounding box center [372, 11] width 650 height 12
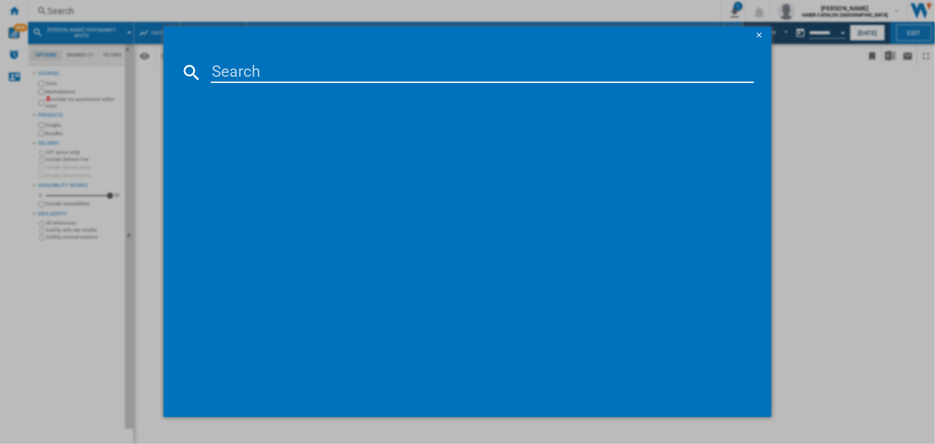
click at [250, 75] on input at bounding box center [482, 72] width 543 height 21
type input "[PERSON_NAME] HW412AMC1 WHITE"
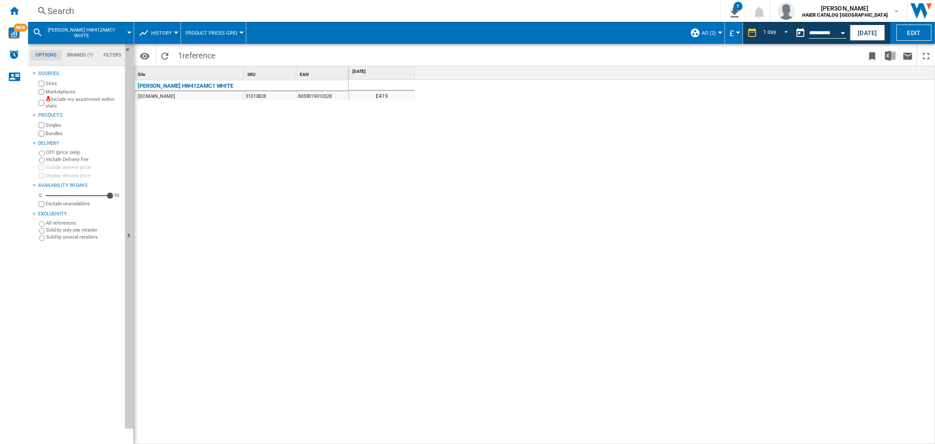
click at [81, 14] on div "Search" at bounding box center [372, 11] width 650 height 12
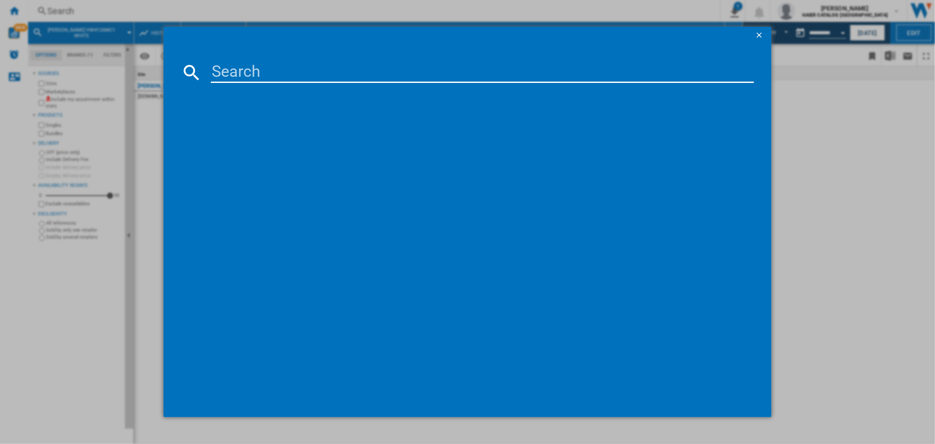
click at [277, 73] on input at bounding box center [482, 72] width 543 height 21
type input "HAIER HW90B14939 WHITE"
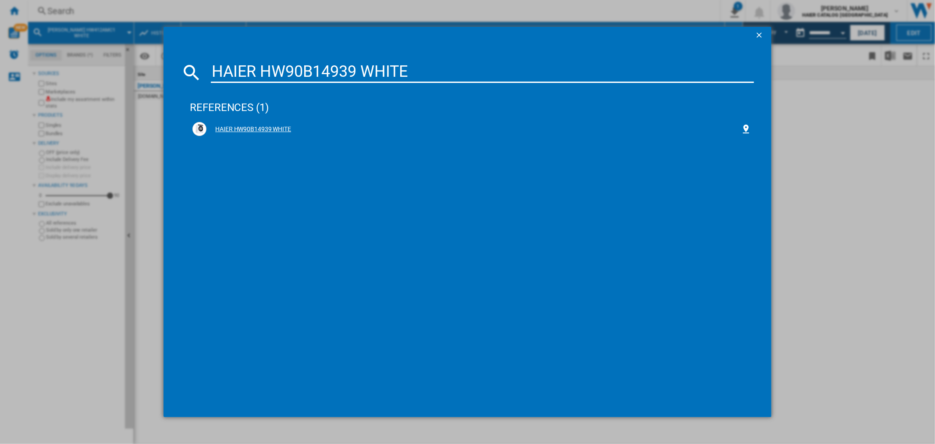
click at [260, 130] on div "HAIER HW90B14939 WHITE" at bounding box center [473, 129] width 534 height 9
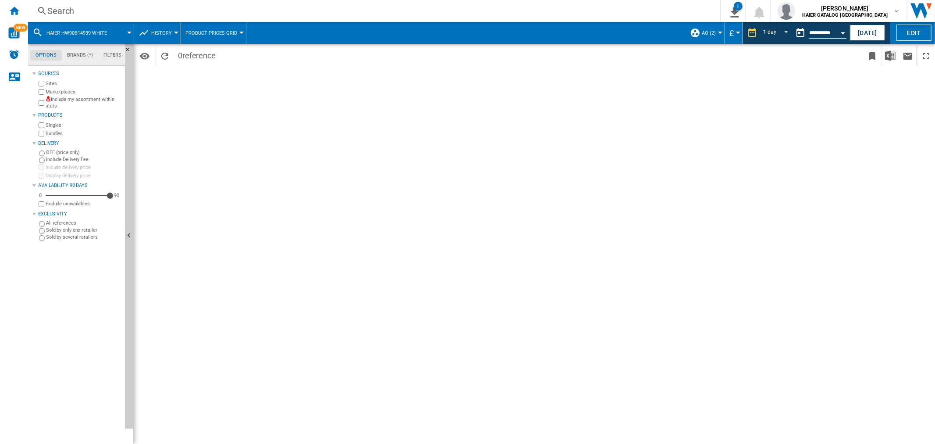
drag, startPoint x: 277, startPoint y: 99, endPoint x: 230, endPoint y: 92, distance: 47.8
click at [277, 99] on div "Period 1 day 1 day 7 last days 14 last days 21 last days 28 last days 31 last d…" at bounding box center [534, 244] width 801 height 400
click at [57, 8] on div "Search" at bounding box center [372, 11] width 650 height 12
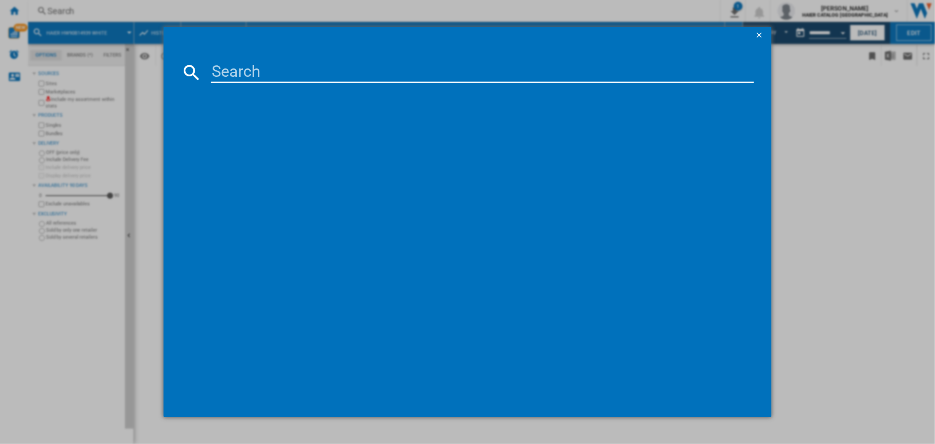
click at [291, 80] on input at bounding box center [482, 72] width 543 height 21
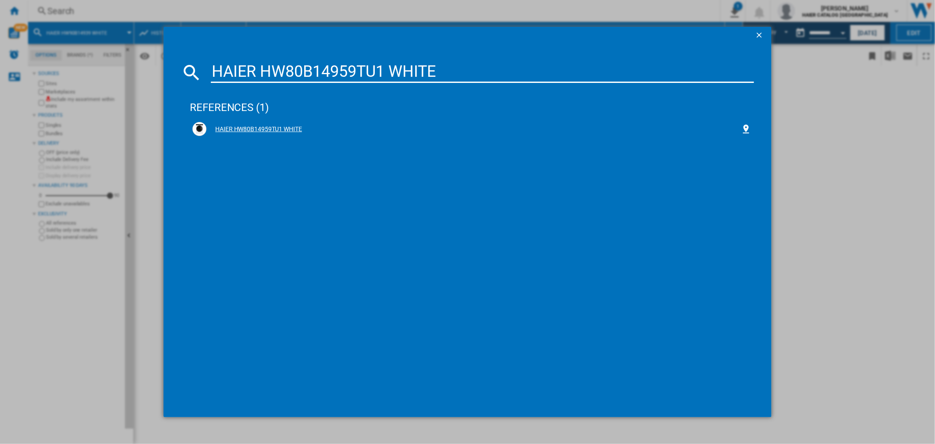
type input "HAIER HW80B14959TU1 WHITE"
click at [290, 126] on div "HAIER HW80B14959TU1 WHITE" at bounding box center [473, 129] width 534 height 9
